Goal: Check status: Check status

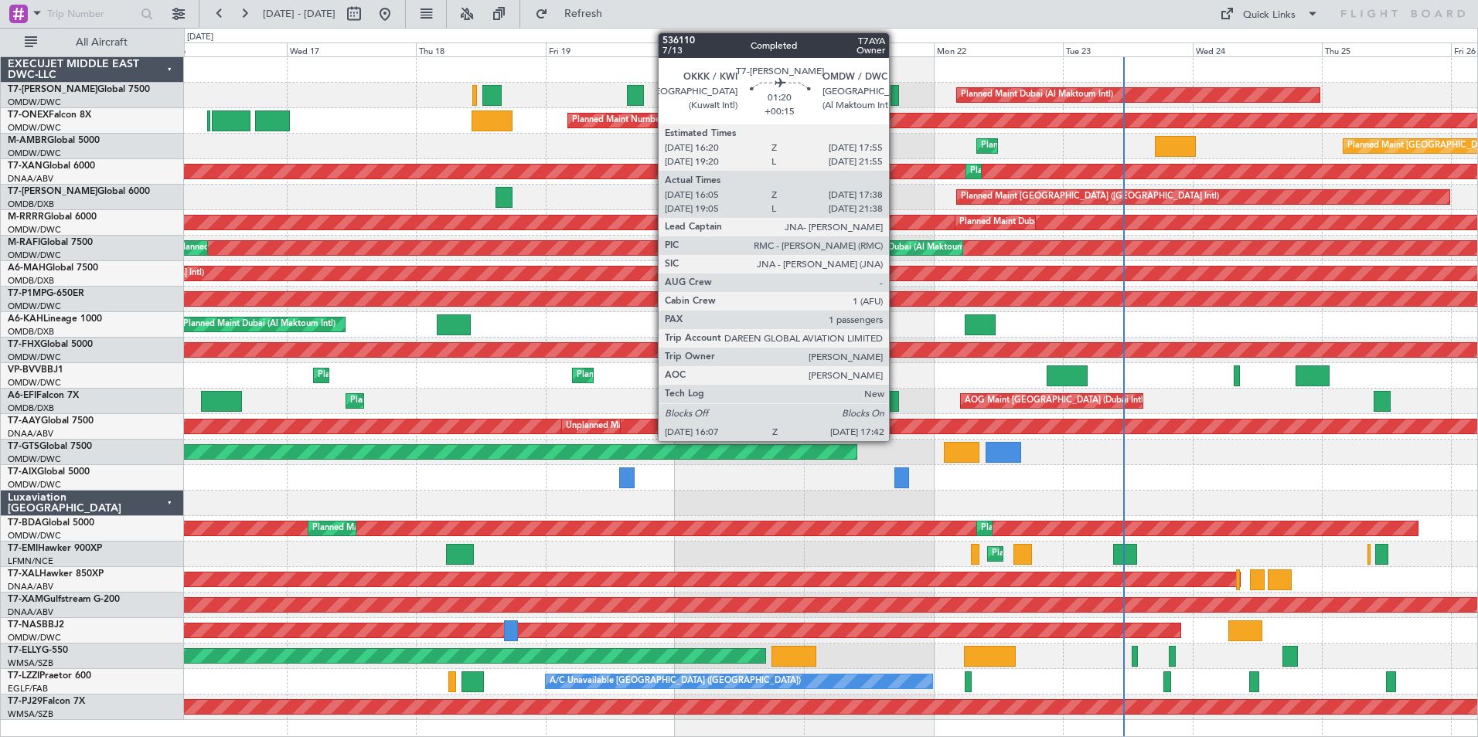
click at [896, 98] on div at bounding box center [894, 95] width 9 height 21
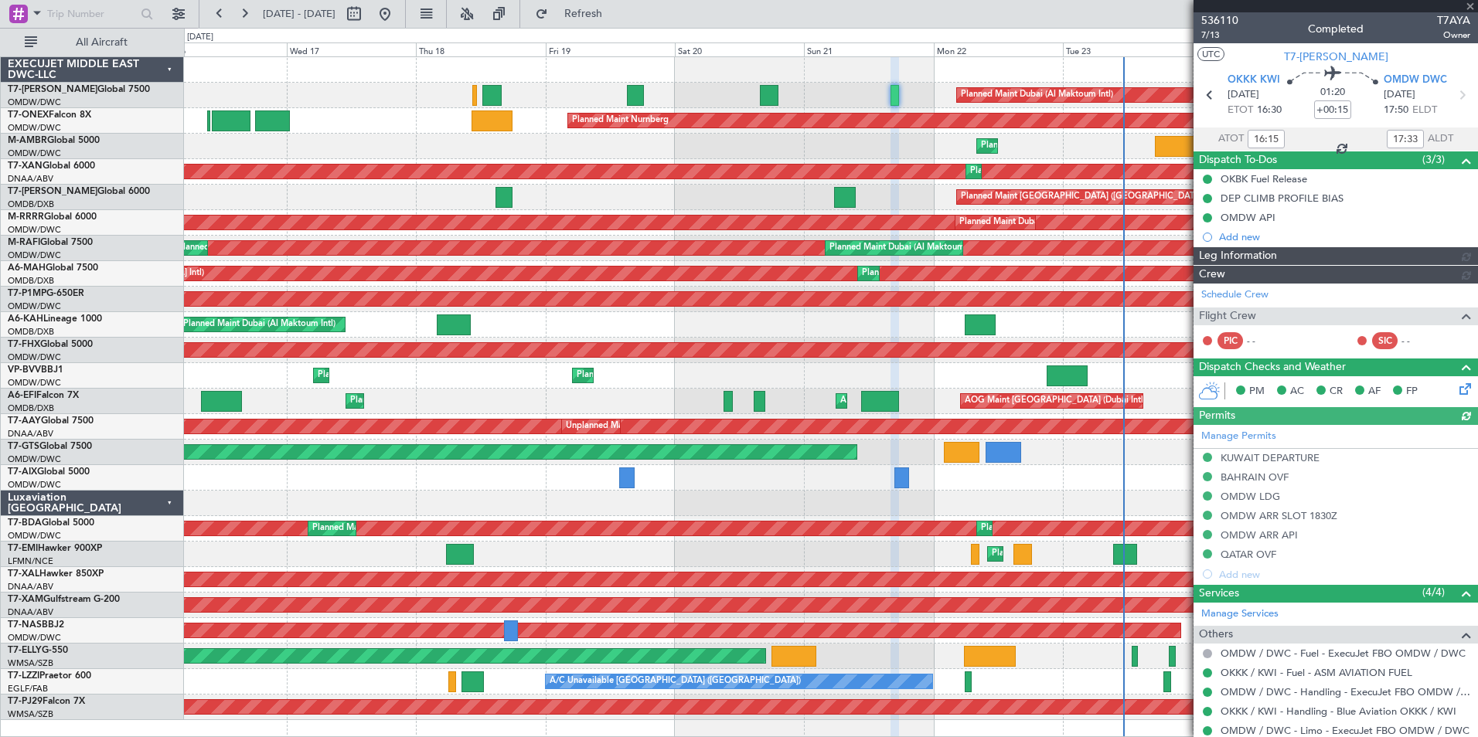
type input "[PERSON_NAME] ([PERSON_NAME])"
type input "7263"
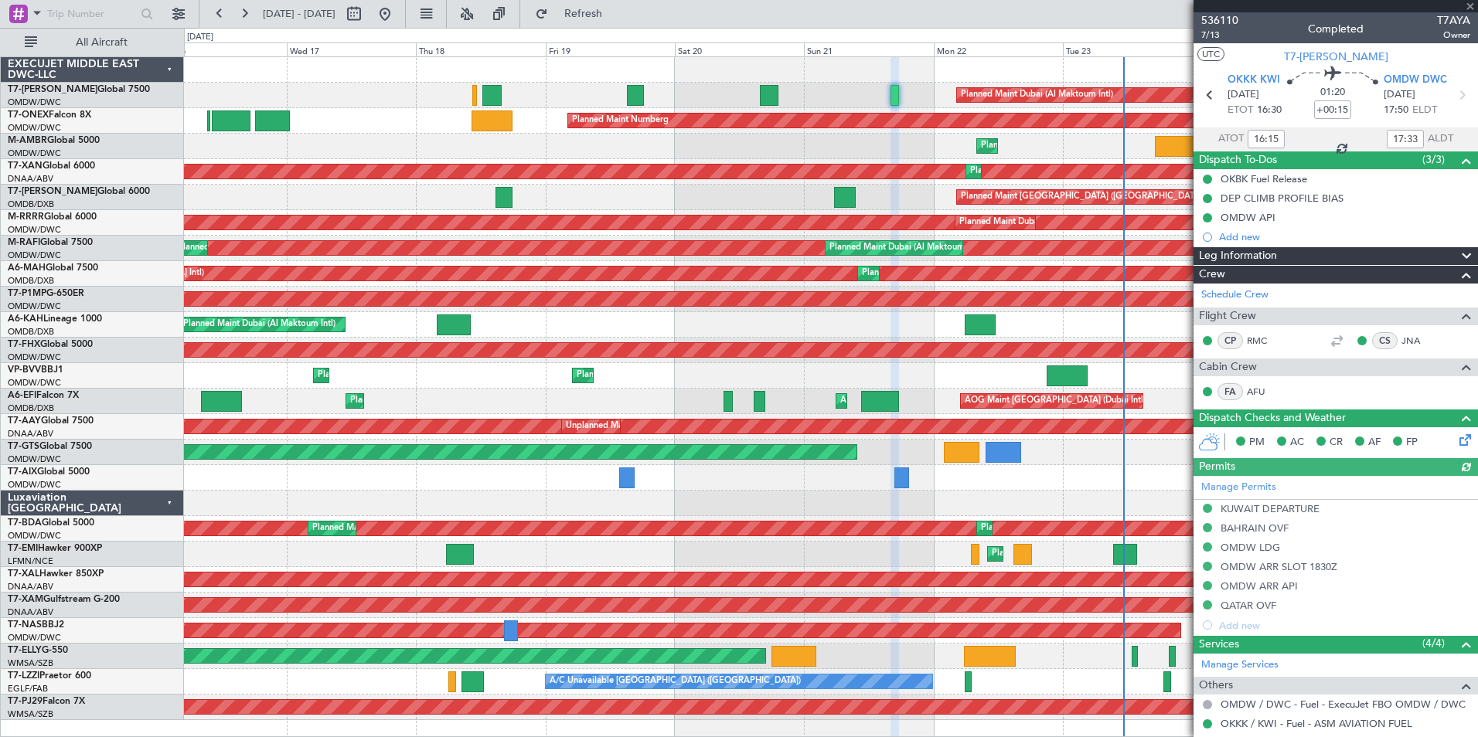
scroll to position [132, 0]
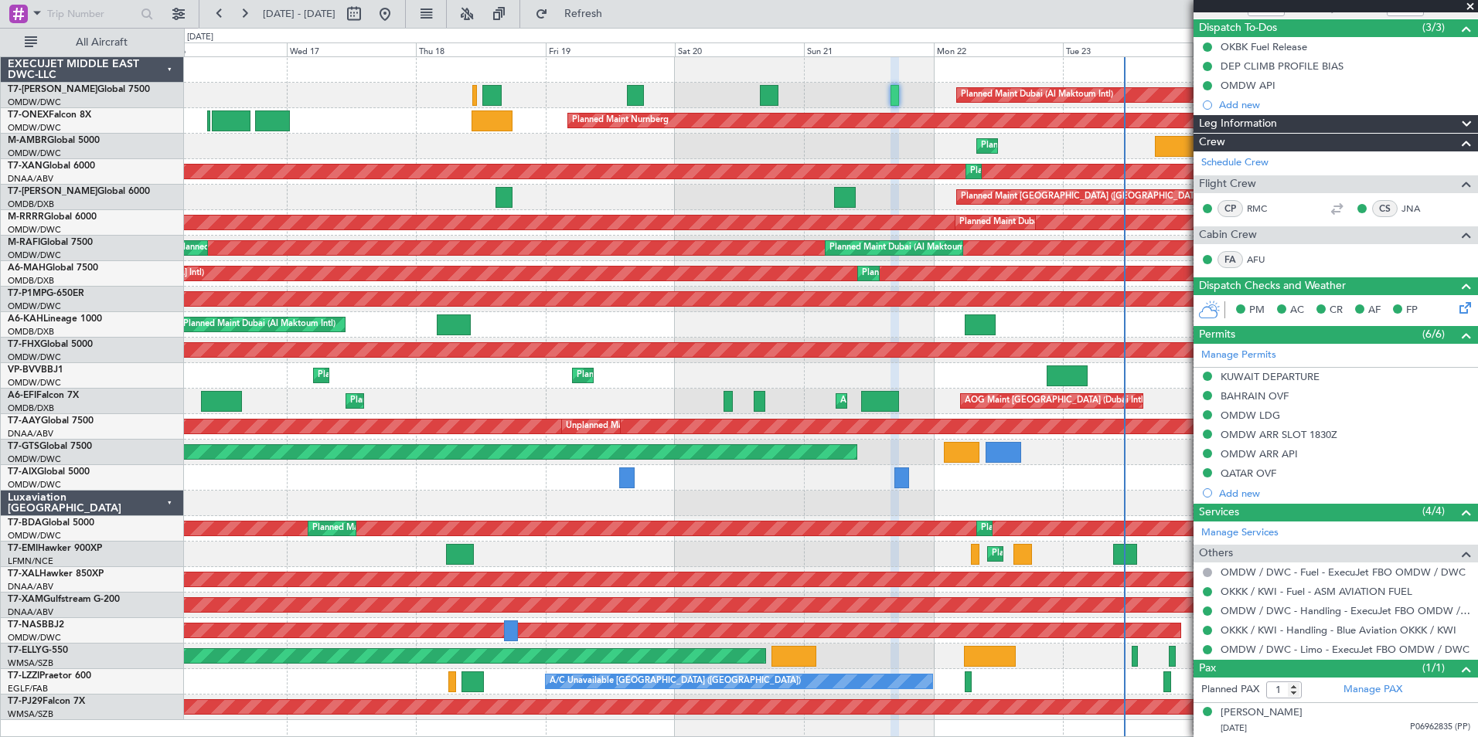
type input "[PERSON_NAME] ([PERSON_NAME])"
type input "7263"
type input "[PERSON_NAME] ([PERSON_NAME])"
type input "7263"
type input "[PERSON_NAME] ([PERSON_NAME])"
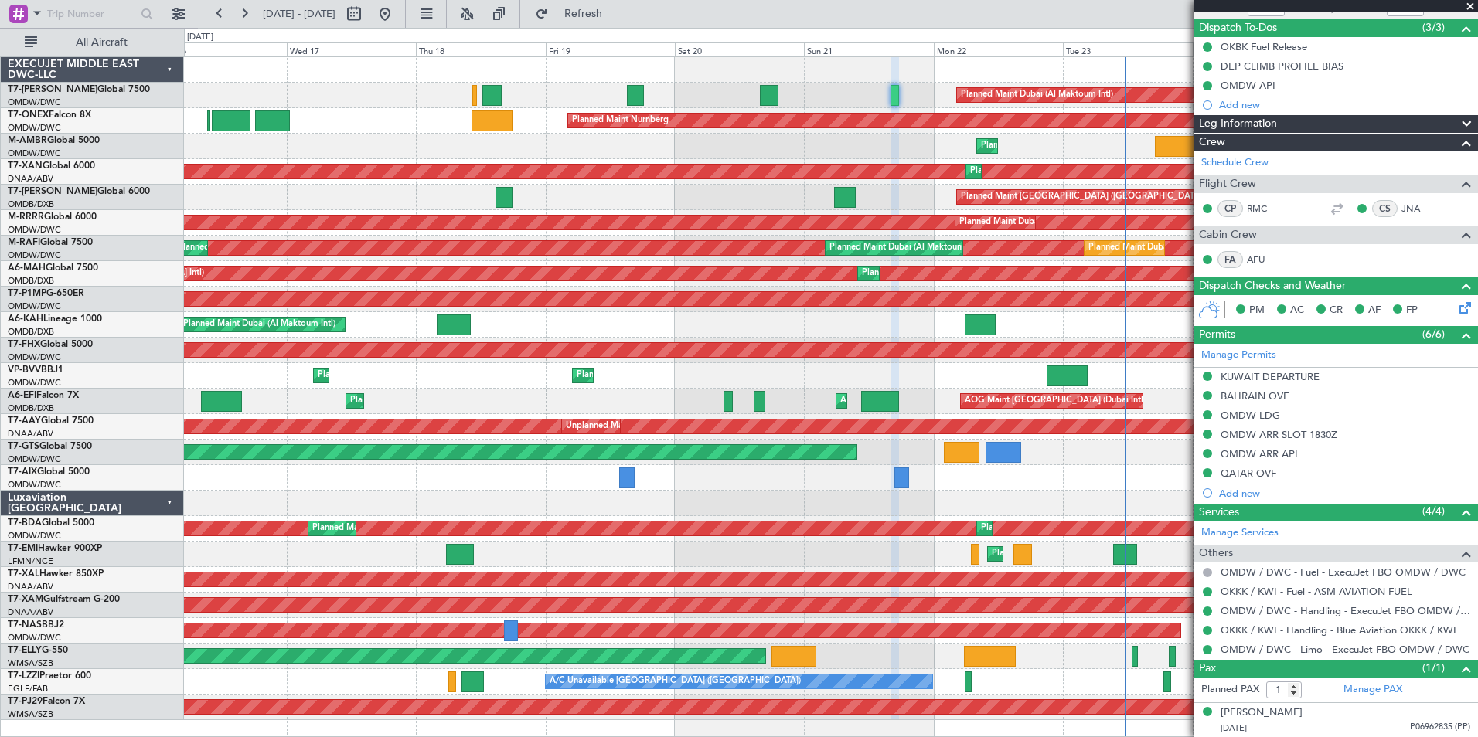
type input "7263"
type input "[PERSON_NAME] ([PERSON_NAME])"
type input "7263"
type input "[PERSON_NAME] ([PERSON_NAME])"
type input "7263"
